Goal: Complete application form: Complete application form

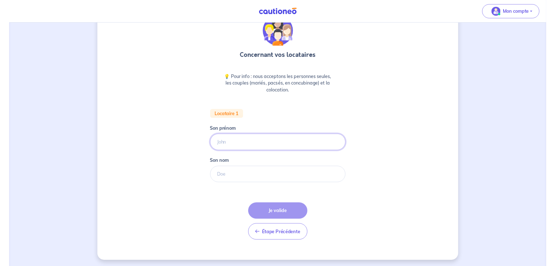
scroll to position [35, 0]
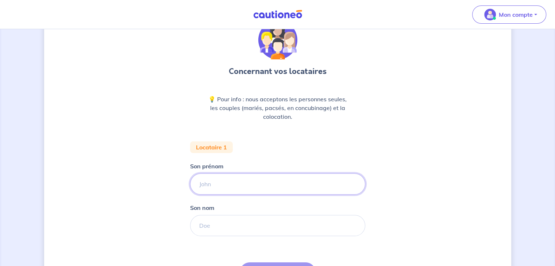
click at [225, 178] on input "Son prénom" at bounding box center [277, 184] width 175 height 21
type input "[PERSON_NAME]"
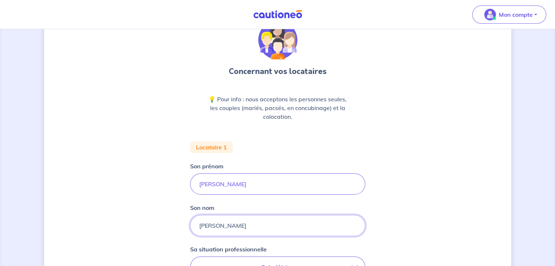
type input "[PERSON_NAME]"
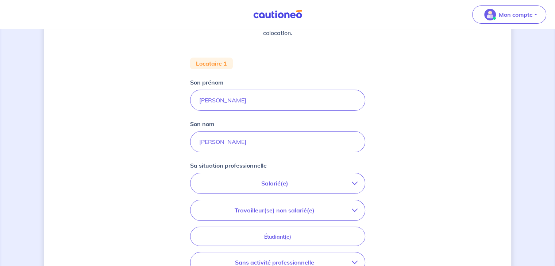
scroll to position [155, 0]
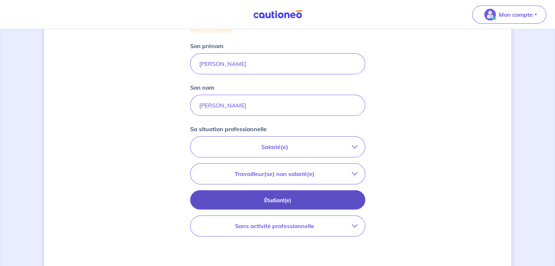
click at [311, 197] on p "Étudiant(e)" at bounding box center [277, 201] width 157 height 8
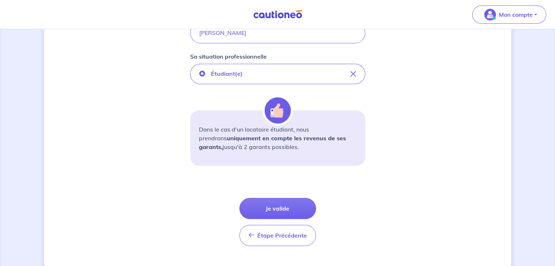
scroll to position [228, 0]
click at [280, 206] on button "Je valide" at bounding box center [277, 208] width 77 height 21
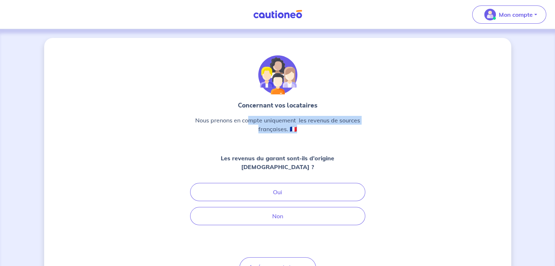
drag, startPoint x: 246, startPoint y: 119, endPoint x: 368, endPoint y: 134, distance: 122.7
click at [368, 134] on div "Concernant vos locataires Nous prenons en compte uniquement  les revenus de sou…" at bounding box center [277, 168] width 467 height 261
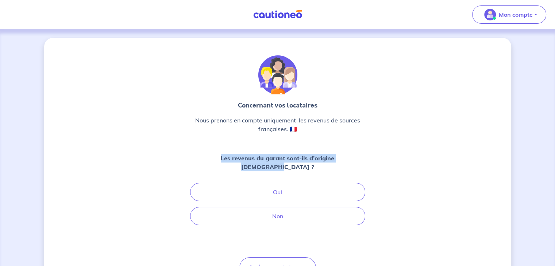
drag, startPoint x: 189, startPoint y: 155, endPoint x: 399, endPoint y: 160, distance: 209.7
click at [399, 160] on div "Concernant vos locataires Nous prenons en compte uniquement  les revenus de sou…" at bounding box center [277, 168] width 467 height 261
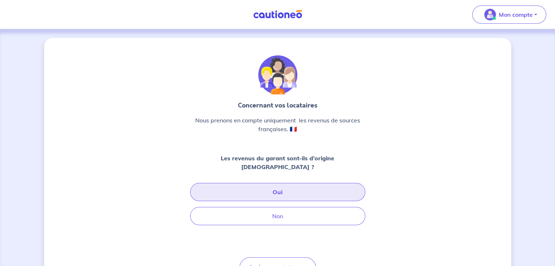
click at [287, 183] on button "Oui" at bounding box center [277, 192] width 175 height 18
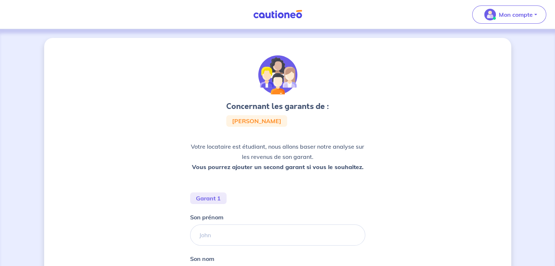
click at [253, 118] on span "[PERSON_NAME]" at bounding box center [256, 121] width 49 height 6
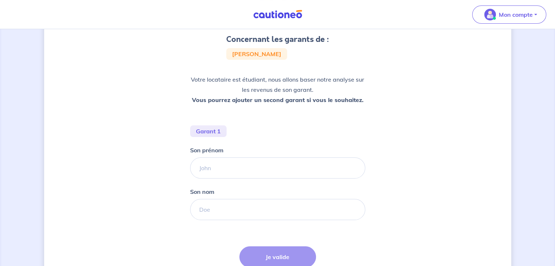
scroll to position [73, 0]
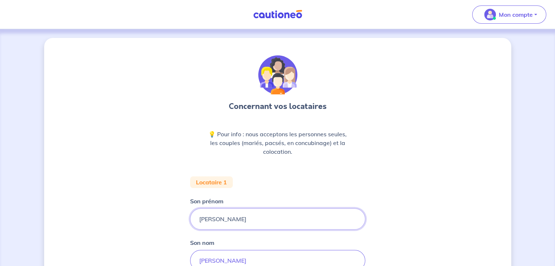
click at [276, 224] on input "[PERSON_NAME]" at bounding box center [277, 219] width 175 height 21
type input "[PERSON_NAME]"
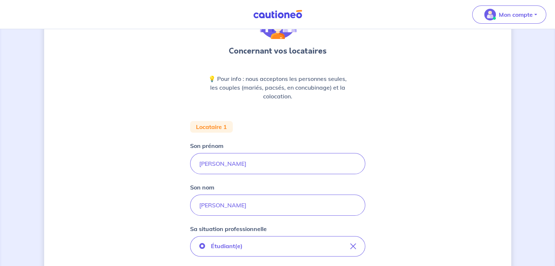
scroll to position [73, 0]
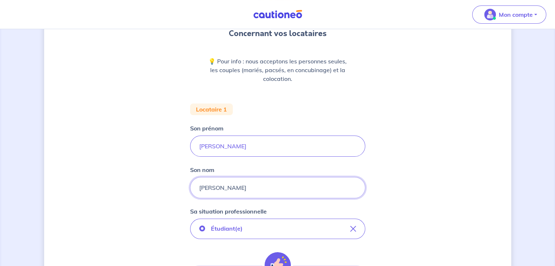
drag, startPoint x: 235, startPoint y: 192, endPoint x: 171, endPoint y: 187, distance: 64.0
click at [171, 187] on div "Concernant vos locataires 💡 Pour info : nous acceptons les personnes seules, le…" at bounding box center [277, 196] width 467 height 462
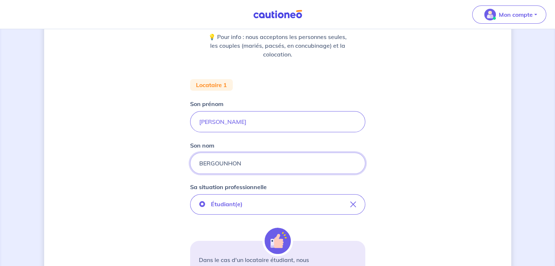
scroll to position [109, 0]
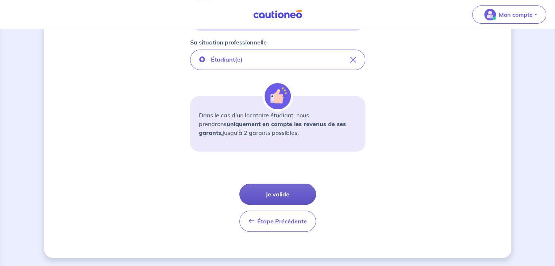
type input "BERGOUNHON"
click at [278, 194] on button "Je valide" at bounding box center [277, 194] width 77 height 21
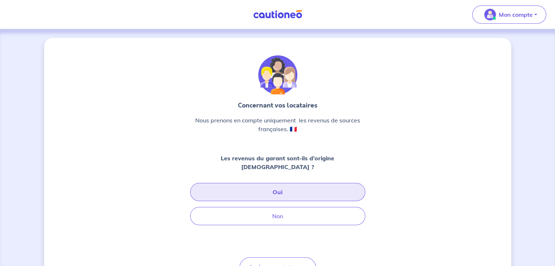
click at [286, 183] on button "Oui" at bounding box center [277, 192] width 175 height 18
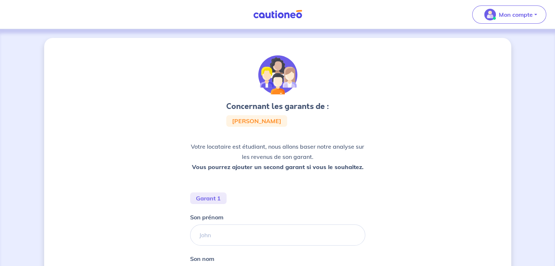
scroll to position [36, 0]
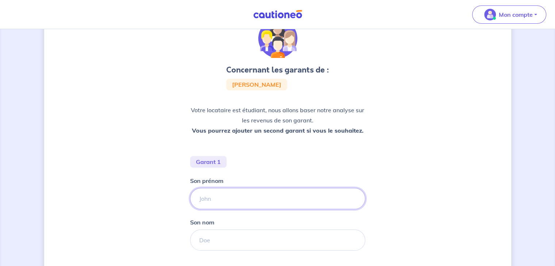
click at [253, 194] on input "Son prénom" at bounding box center [277, 198] width 175 height 21
type input "[PERSON_NAME]"
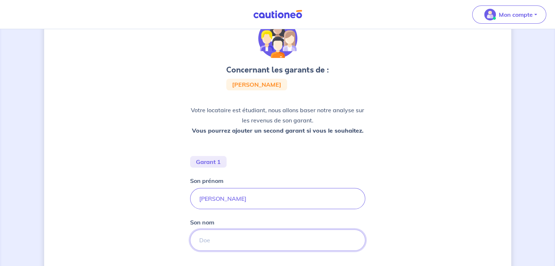
click at [242, 231] on input "Son nom" at bounding box center [277, 240] width 175 height 21
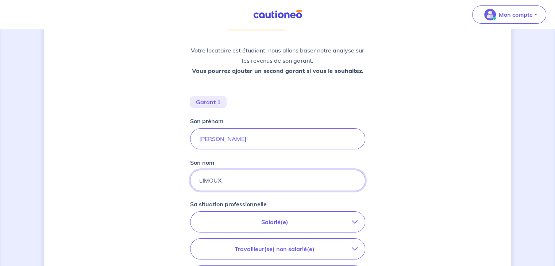
scroll to position [109, 0]
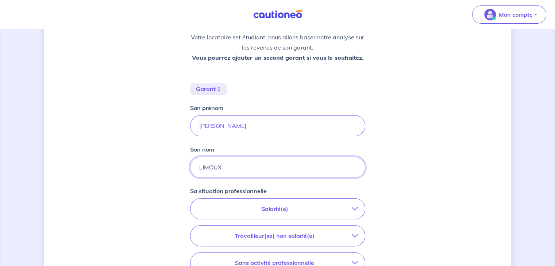
drag, startPoint x: 234, startPoint y: 171, endPoint x: 137, endPoint y: 155, distance: 97.9
click at [137, 155] on div "Concernant les garants de : [PERSON_NAME] locataire est étudiant, nous allons b…" at bounding box center [277, 154] width 467 height 451
type input "TOUSTOU"
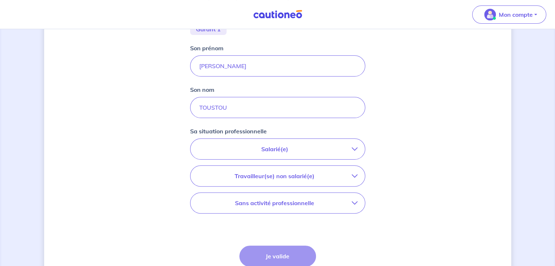
scroll to position [182, 0]
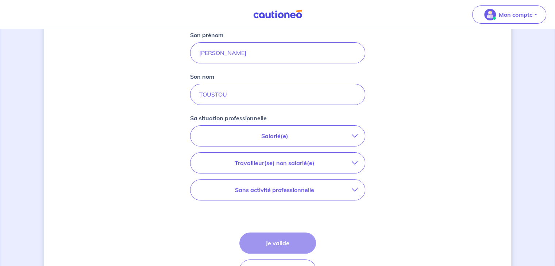
click at [279, 141] on button "Salarié(e)" at bounding box center [277, 136] width 174 height 20
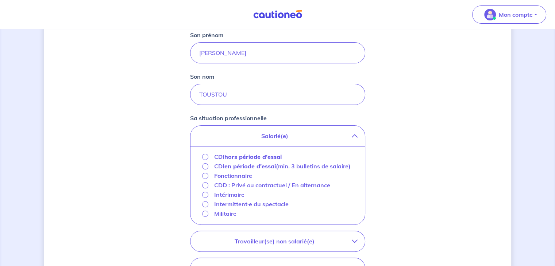
click at [232, 158] on strong "hors période d'essai" at bounding box center [252, 156] width 57 height 7
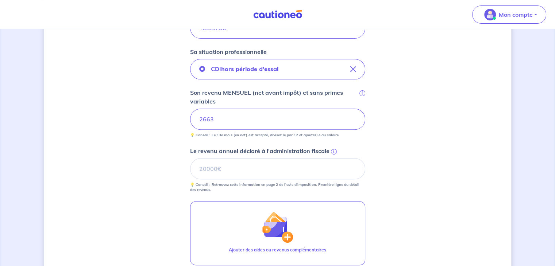
scroll to position [255, 0]
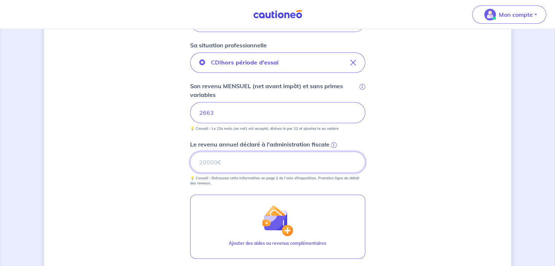
click at [293, 153] on input "Le revenu annuel déclaré à l'administration fiscale i" at bounding box center [277, 162] width 175 height 21
click at [247, 158] on input "Le revenu annuel déclaré à l'administration fiscale i" at bounding box center [277, 162] width 175 height 21
type input "35478"
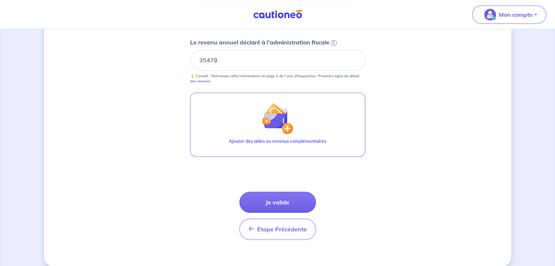
scroll to position [365, 0]
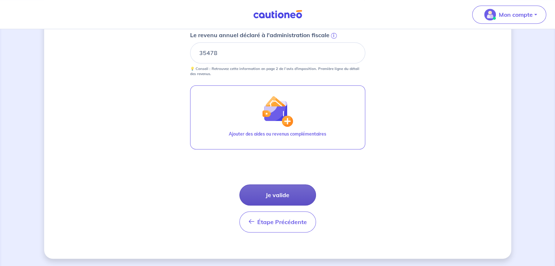
click at [284, 198] on button "Je valide" at bounding box center [277, 195] width 77 height 21
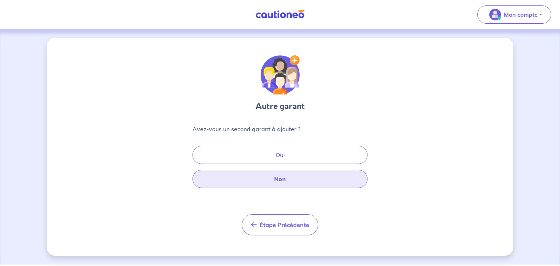
click at [280, 178] on button "Non" at bounding box center [280, 179] width 175 height 18
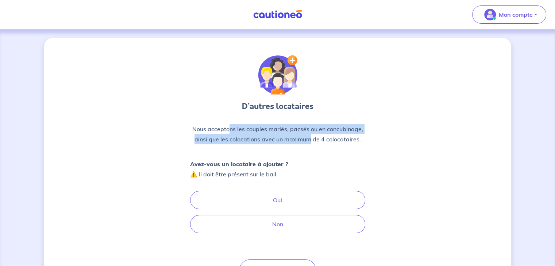
drag, startPoint x: 230, startPoint y: 132, endPoint x: 312, endPoint y: 145, distance: 83.0
click at [312, 145] on div "Nous acceptons les couples mariés, pacsés ou en concubinage, ainsi que les colo…" at bounding box center [277, 137] width 175 height 26
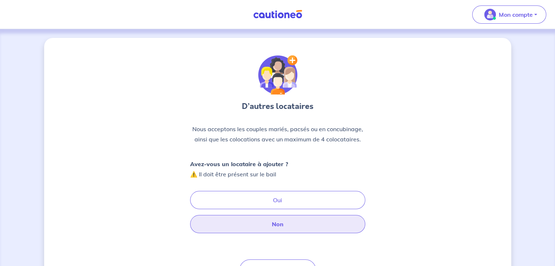
click at [264, 226] on button "Non" at bounding box center [277, 224] width 175 height 18
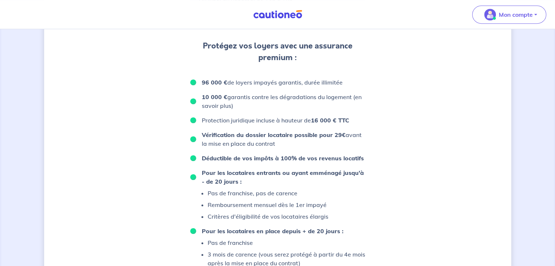
scroll to position [401, 0]
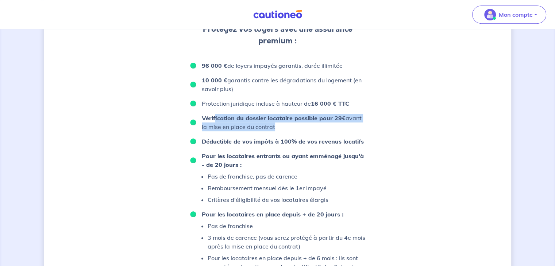
drag, startPoint x: 214, startPoint y: 117, endPoint x: 374, endPoint y: 139, distance: 161.5
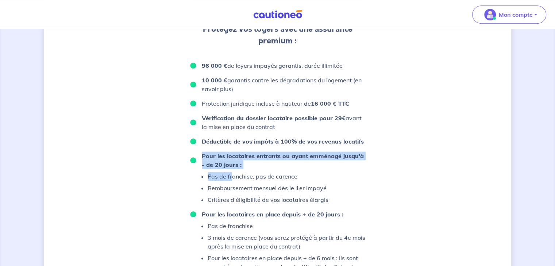
drag, startPoint x: 202, startPoint y: 156, endPoint x: 231, endPoint y: 173, distance: 33.3
click at [231, 173] on li "Pour les locataires entrants ou ayant emménagé jusqu'à - de 20 jours : Pas de f…" at bounding box center [277, 178] width 175 height 53
click at [231, 173] on p "Pas de franchise, pas de carence" at bounding box center [267, 176] width 121 height 9
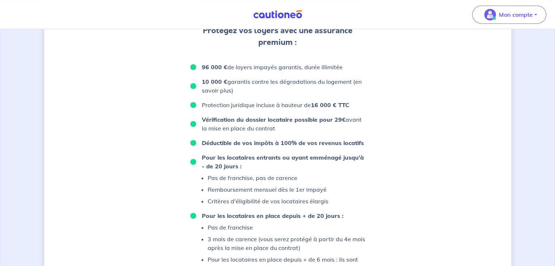
scroll to position [388, 0]
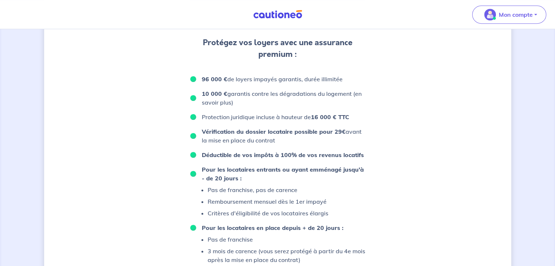
drag, startPoint x: 200, startPoint y: 78, endPoint x: 430, endPoint y: 108, distance: 232.1
click at [430, 108] on div "D’après vos déclarations, Votre dossier locataire est éligible Souhaitez-vous p…" at bounding box center [277, 8] width 467 height 717
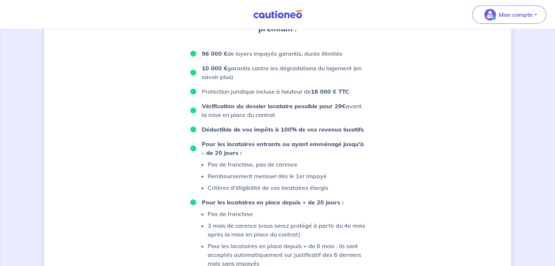
scroll to position [424, 0]
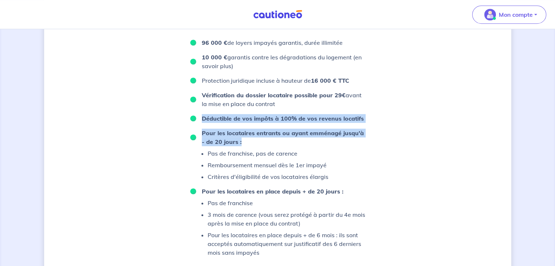
drag, startPoint x: 191, startPoint y: 115, endPoint x: 384, endPoint y: 146, distance: 195.0
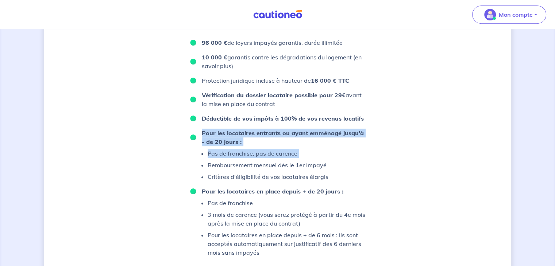
drag, startPoint x: 201, startPoint y: 132, endPoint x: 331, endPoint y: 165, distance: 133.6
click at [331, 165] on li "Pour les locataires entrants ou ayant emménagé jusqu'à - de 20 jours : Pas de f…" at bounding box center [277, 155] width 175 height 53
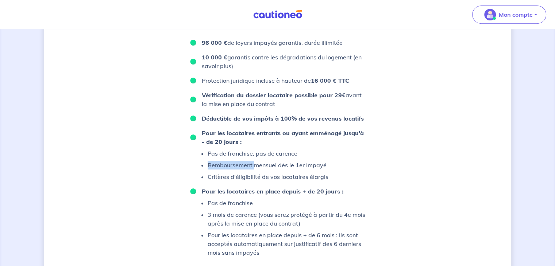
click at [331, 165] on li "Pour les locataires entrants ou ayant emménagé jusqu'à - de 20 jours : Pas de f…" at bounding box center [277, 155] width 175 height 53
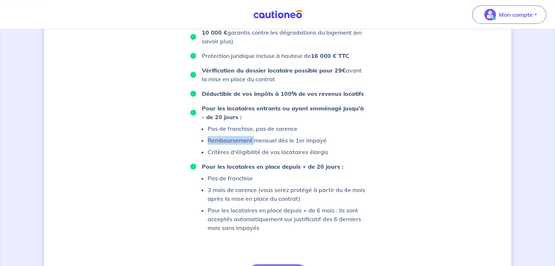
scroll to position [461, 0]
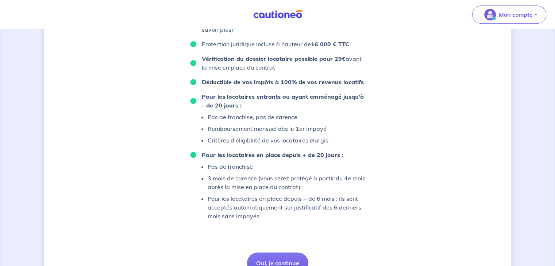
click at [218, 140] on p "Critères d'éligibilité de vos locataires élargis" at bounding box center [267, 140] width 121 height 9
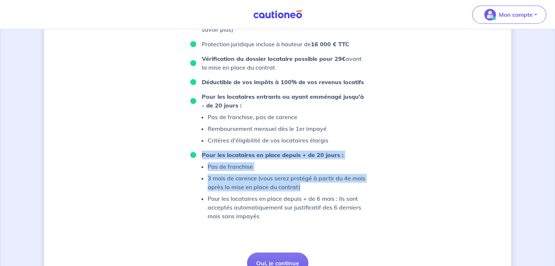
drag, startPoint x: 201, startPoint y: 154, endPoint x: 378, endPoint y: 184, distance: 179.0
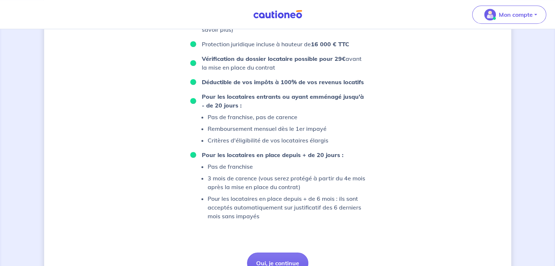
scroll to position [497, 0]
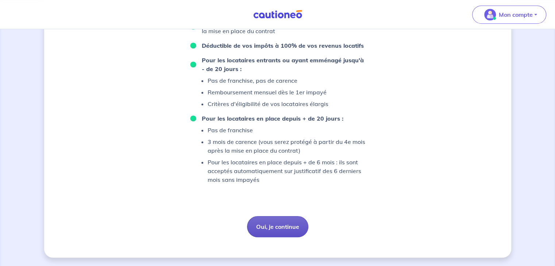
click at [269, 219] on button "Oui, je continue" at bounding box center [277, 226] width 61 height 21
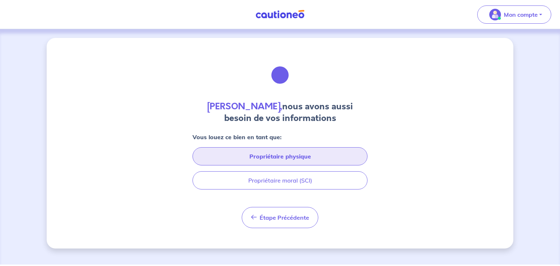
click at [292, 152] on button "Propriétaire physique" at bounding box center [280, 156] width 175 height 18
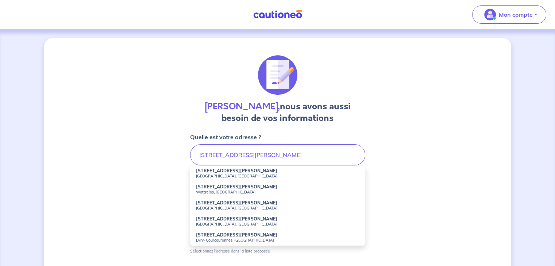
click at [233, 173] on strong "[STREET_ADDRESS][PERSON_NAME]" at bounding box center [236, 170] width 81 height 5
type input "[STREET_ADDRESS][PERSON_NAME]"
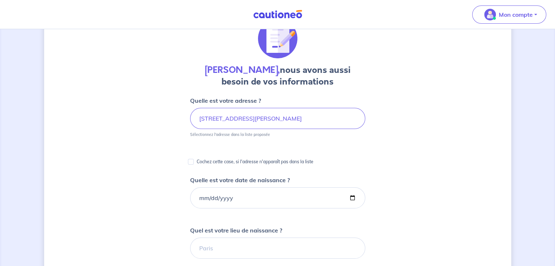
scroll to position [73, 0]
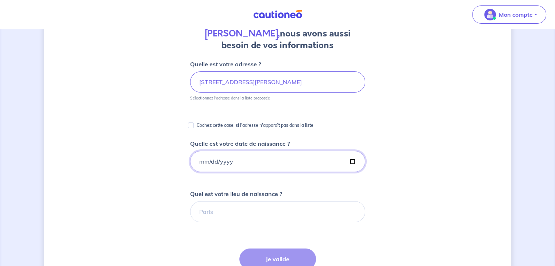
click at [239, 165] on input "Quelle est votre date de naissance ?" at bounding box center [277, 161] width 175 height 21
type input "[DATE]"
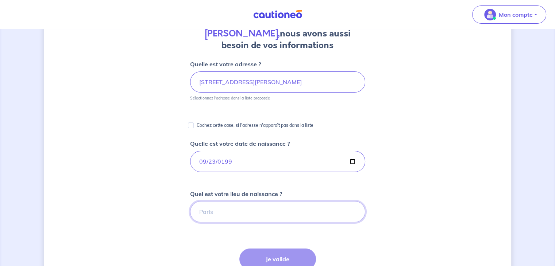
click at [226, 207] on input "Quel est votre lieu de naissance ?" at bounding box center [277, 211] width 175 height 21
type input "ä"
type input "[GEOGRAPHIC_DATA]"
click at [266, 252] on button "Je valide" at bounding box center [277, 259] width 77 height 21
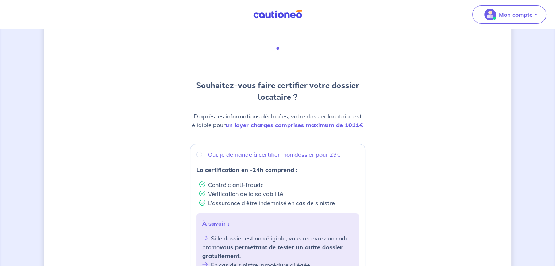
scroll to position [73, 0]
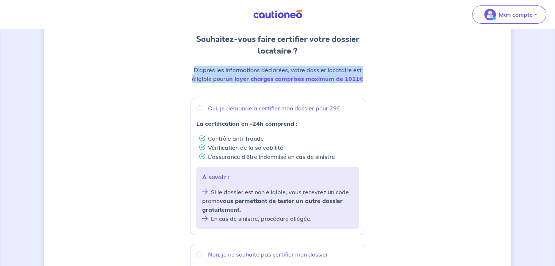
drag, startPoint x: 193, startPoint y: 70, endPoint x: 384, endPoint y: 78, distance: 190.9
click at [384, 78] on div "Souhaitez-vous faire certifier votre dossier locataire ? D’après les informatio…" at bounding box center [277, 219] width 467 height 508
